Goal: Information Seeking & Learning: Understand process/instructions

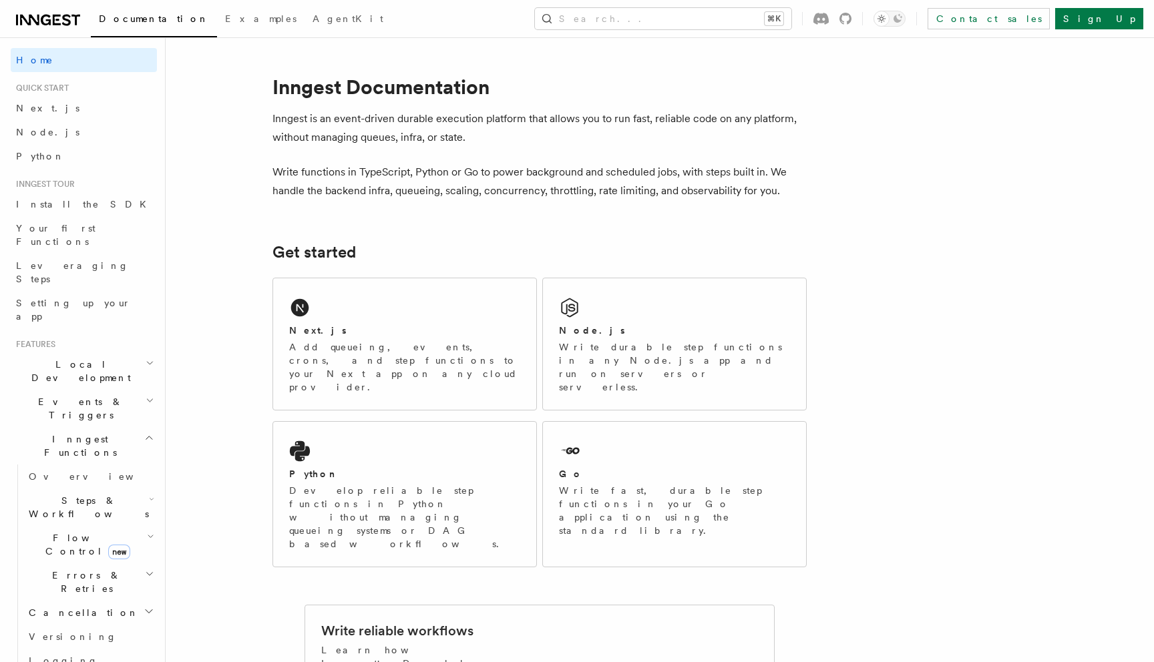
click at [748, 27] on button "Search... ⌘K" at bounding box center [663, 18] width 256 height 21
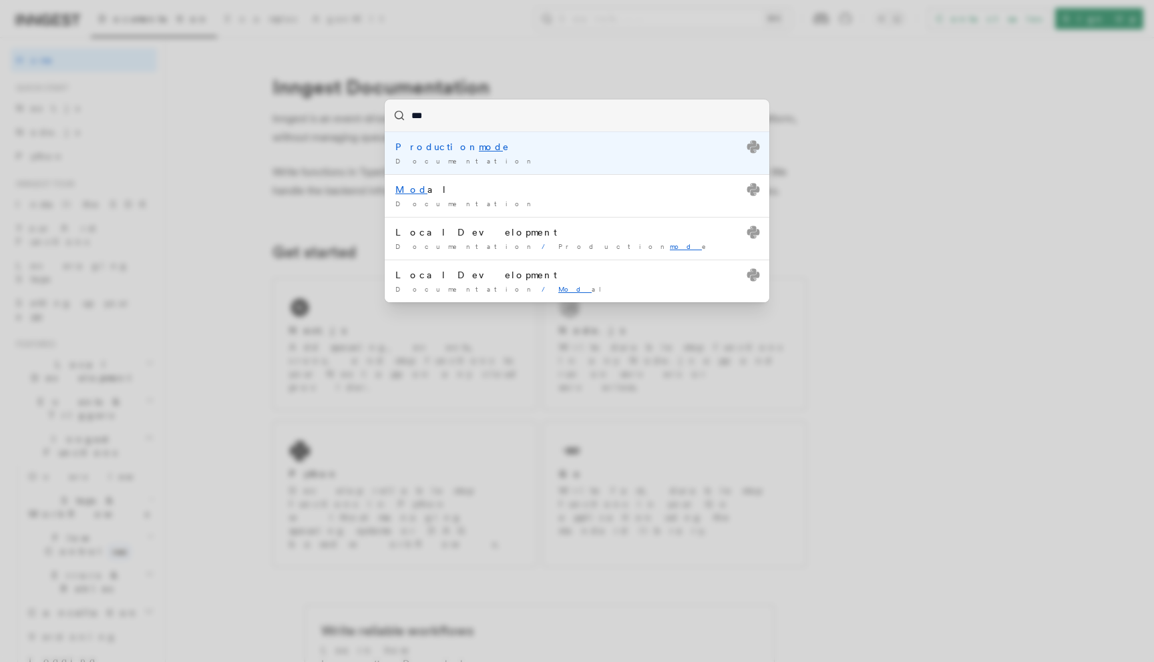
type input "****"
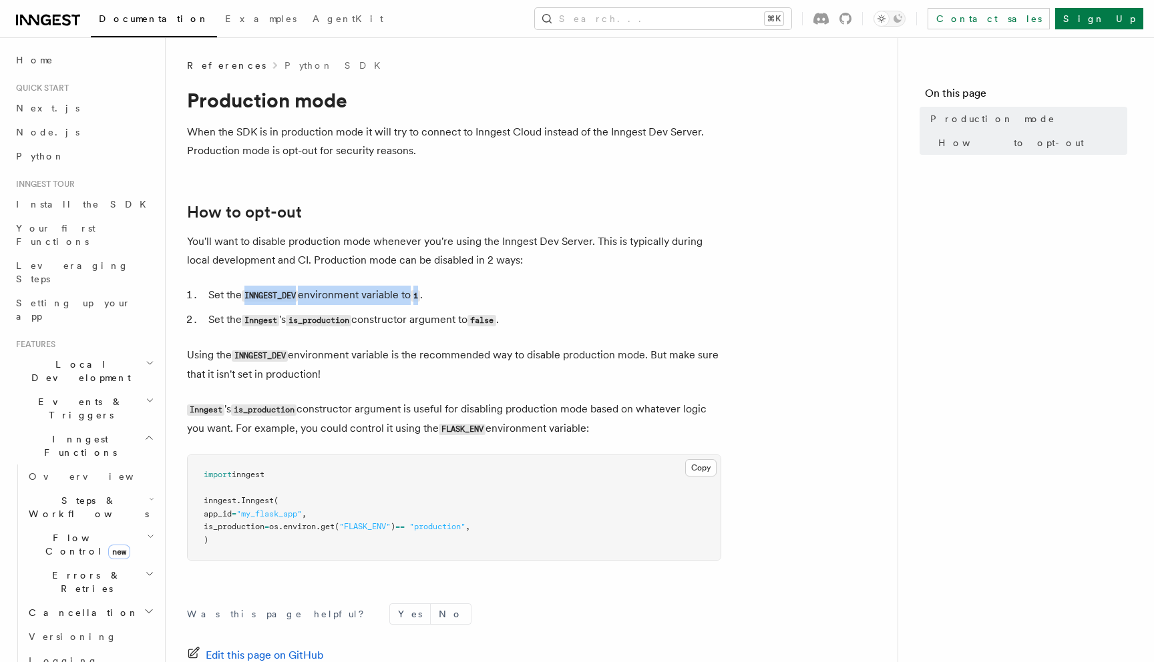
drag, startPoint x: 428, startPoint y: 294, endPoint x: 244, endPoint y: 294, distance: 183.6
click at [244, 294] on li "Set the INNGEST_DEV environment variable to 1 ." at bounding box center [462, 295] width 517 height 19
click at [442, 295] on li "Set the INNGEST_DEV environment variable to 1 ." at bounding box center [462, 295] width 517 height 19
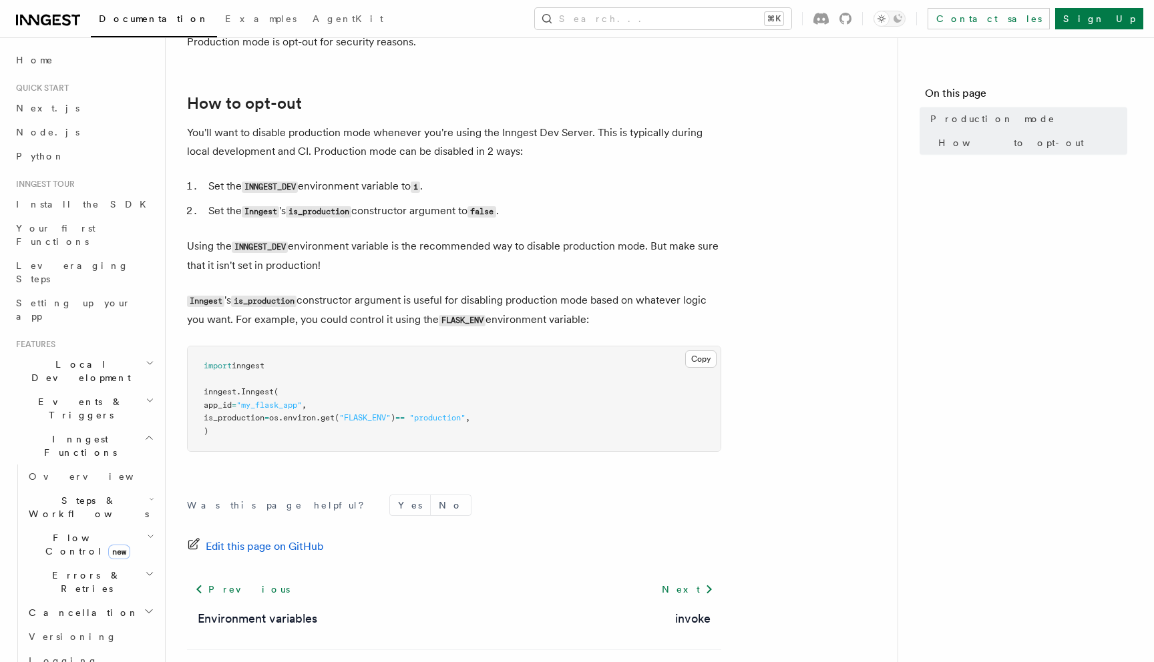
scroll to position [165, 0]
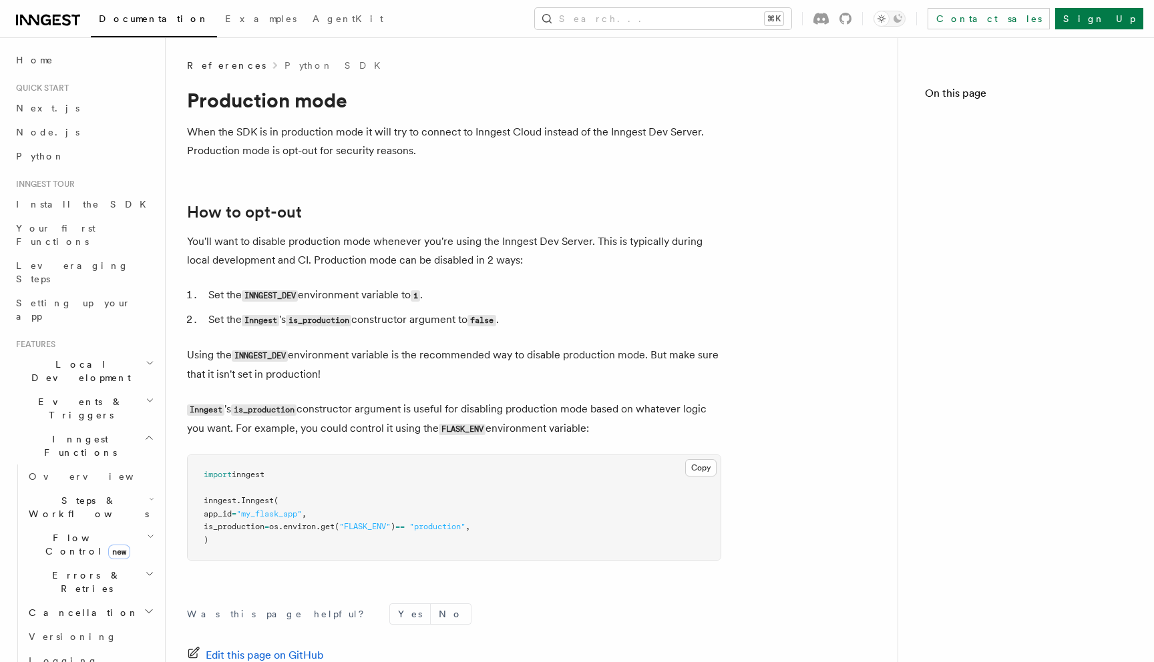
scroll to position [165, 0]
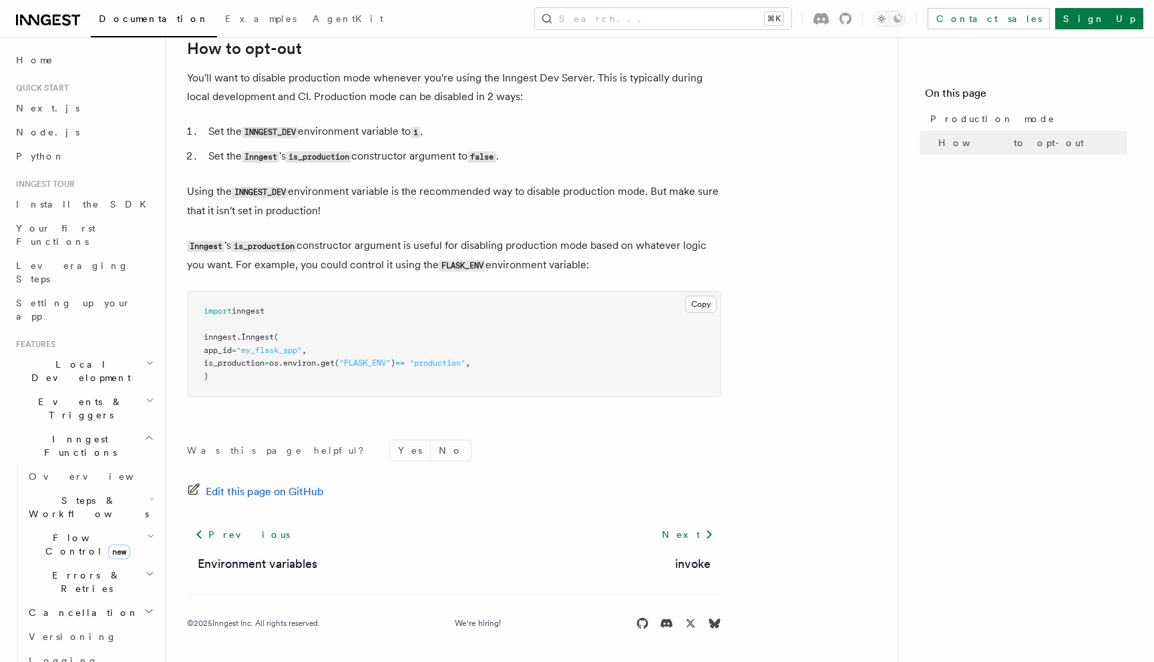
click at [281, 131] on code "INNGEST_DEV" at bounding box center [270, 132] width 56 height 11
copy code "INNGEST_DEV"
click at [721, 23] on button "Search... ⌘K" at bounding box center [663, 18] width 256 height 21
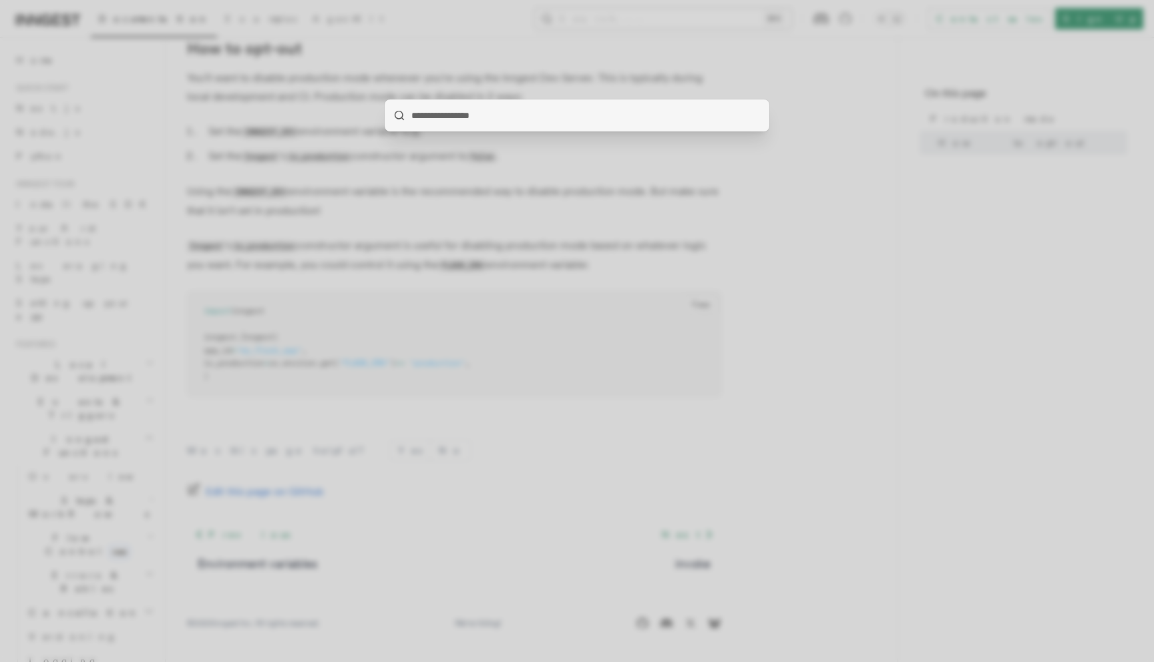
type input "**********"
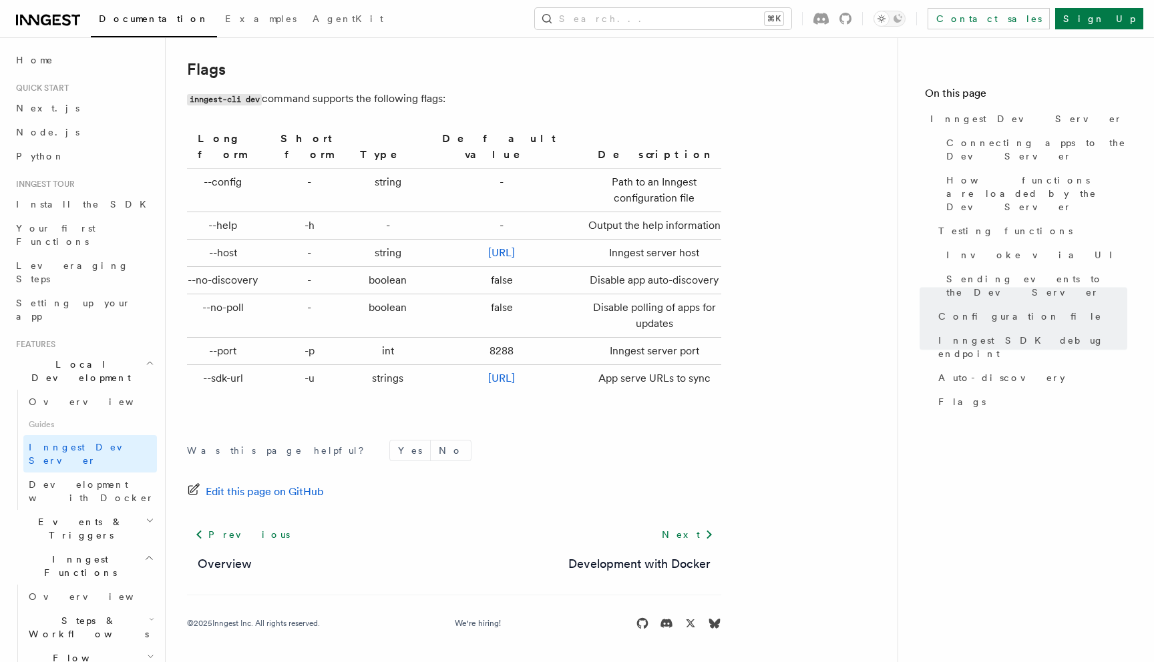
scroll to position [4403, 0]
